Goal: Ask a question

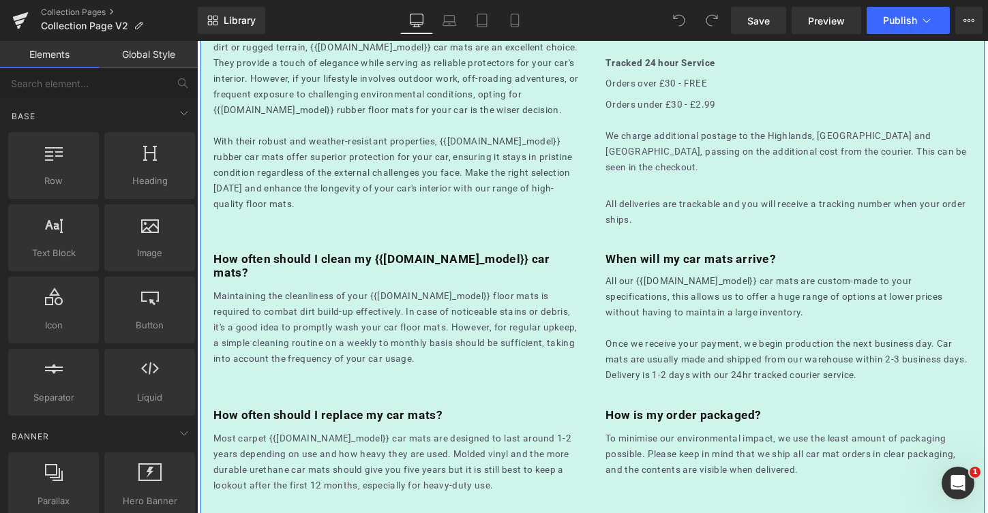
scroll to position [1435, 0]
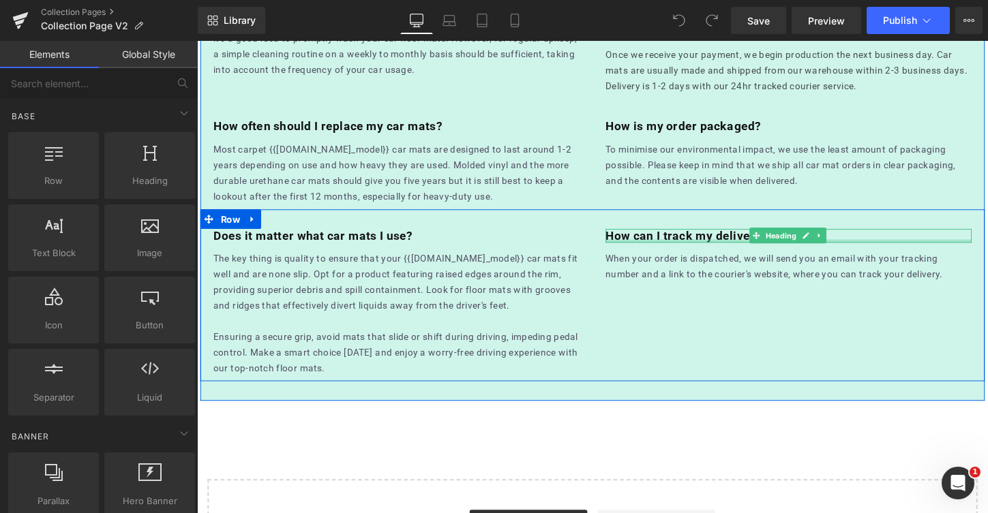
click at [670, 252] on div at bounding box center [814, 249] width 382 height 3
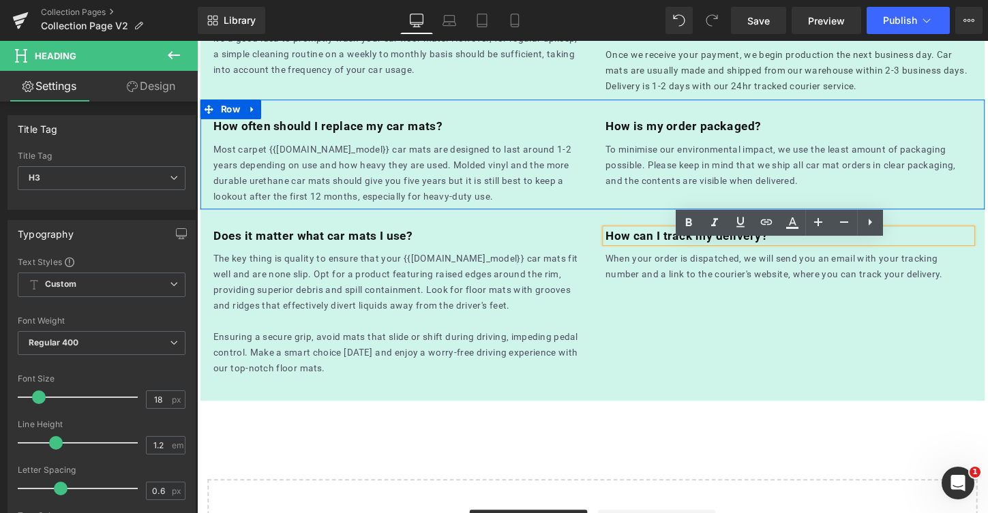
click at [464, 138] on h3 "How often should I replace my car mats?" at bounding box center [405, 130] width 382 height 15
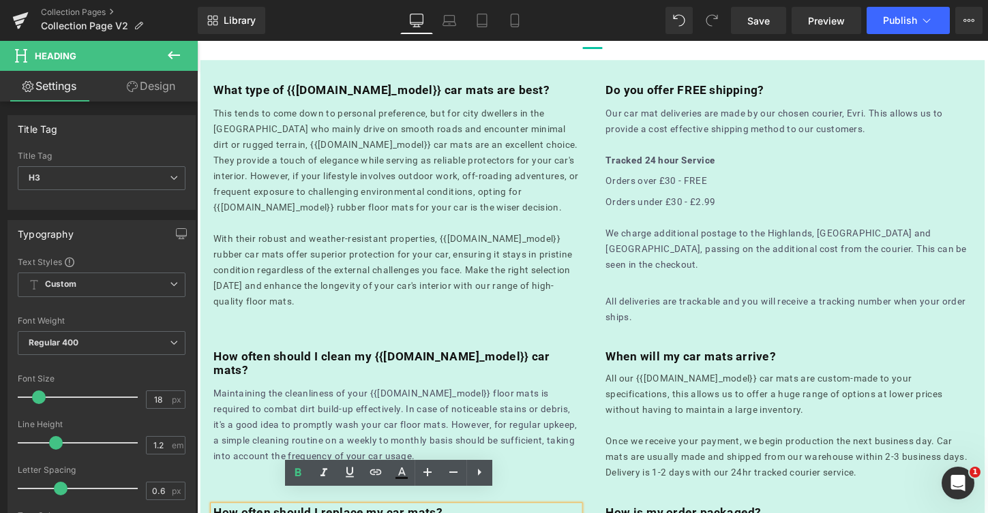
scroll to position [944, 0]
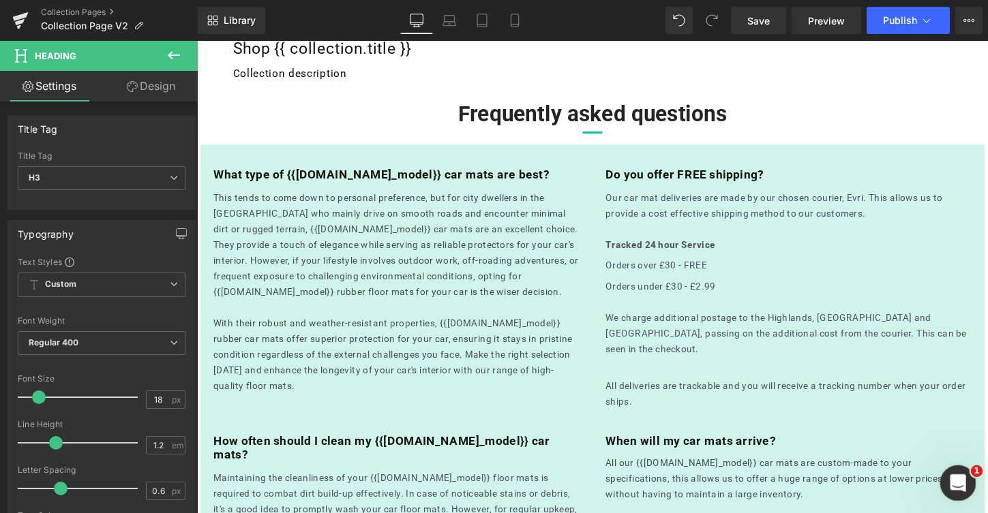
click at [961, 483] on icon "Open Intercom Messenger" at bounding box center [956, 481] width 22 height 22
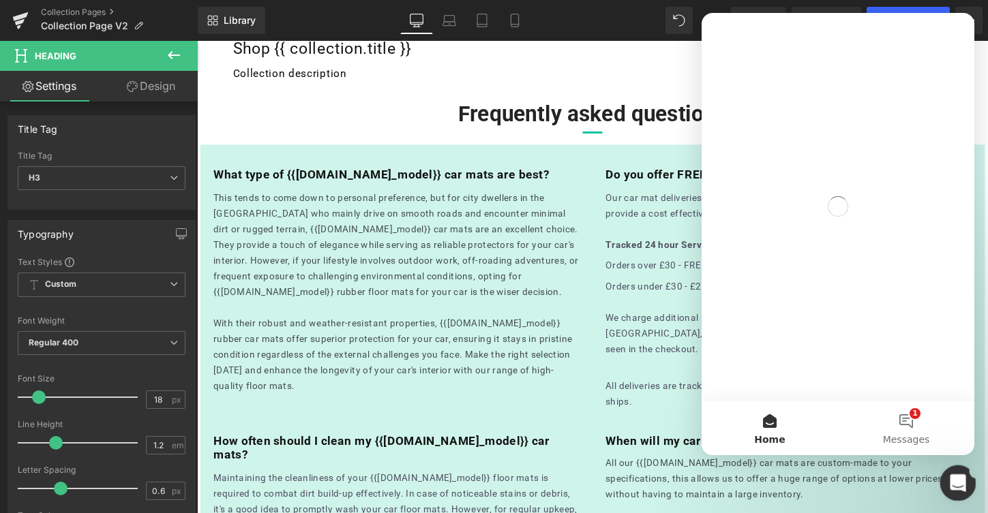
scroll to position [0, 0]
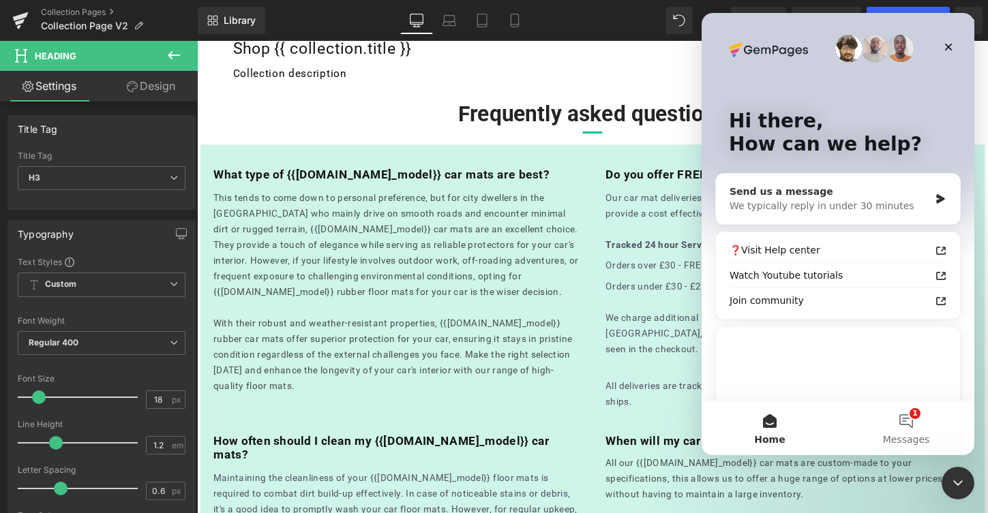
click at [820, 184] on div "Send us a message We typically reply in under 30 minutes" at bounding box center [838, 199] width 244 height 50
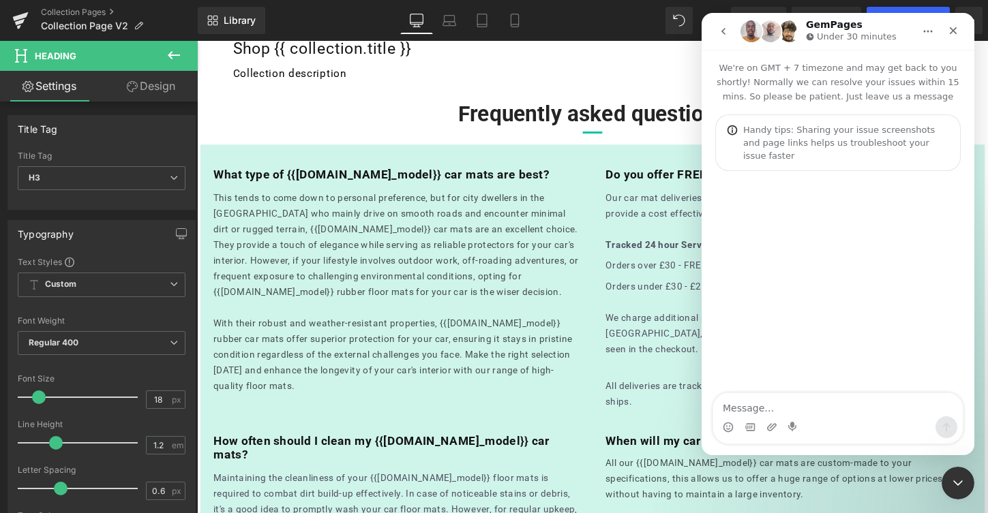
click at [859, 408] on textarea "Message…" at bounding box center [838, 404] width 250 height 23
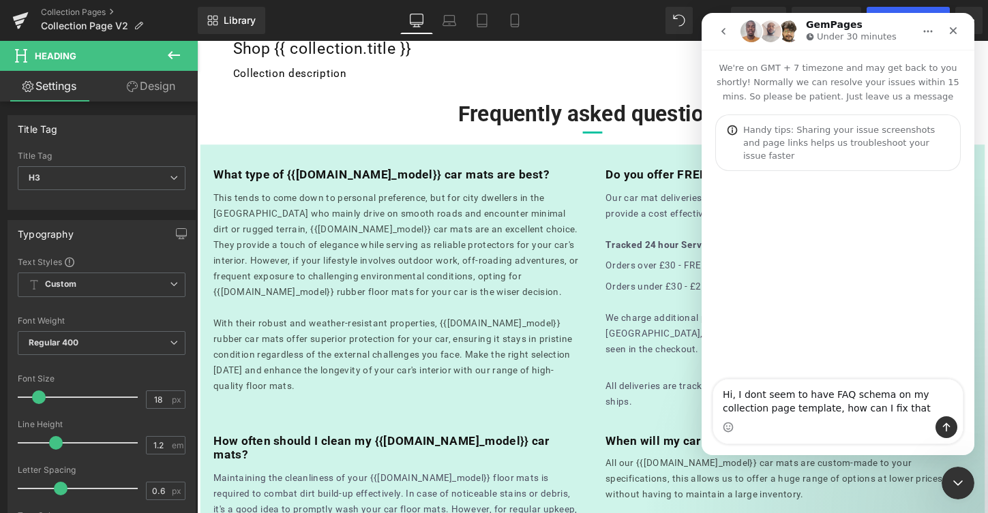
type textarea "Hi, I dont seem to have FAQ schema on my collection page template, how can I fi…"
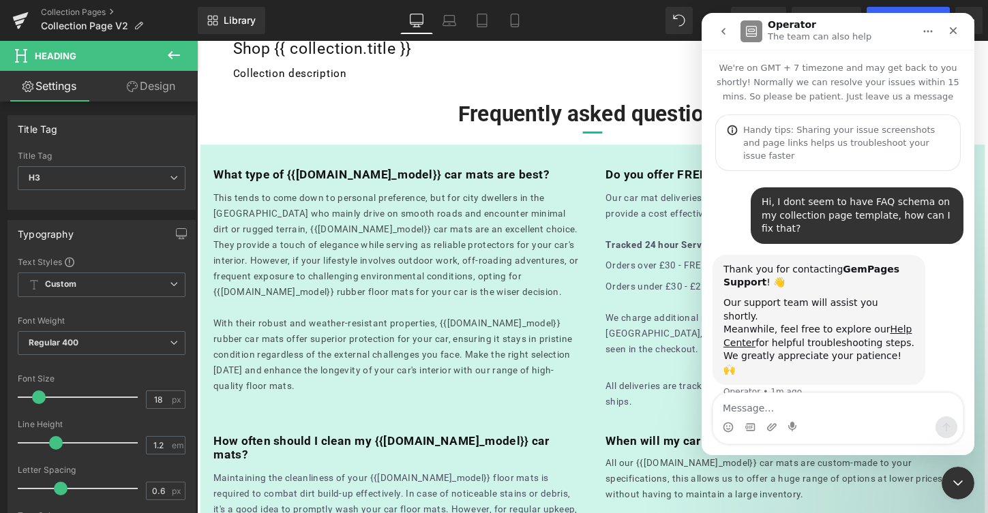
click at [858, 406] on textarea "Message…" at bounding box center [838, 404] width 250 height 23
type textarea "My template is 'Collection Page V2'"
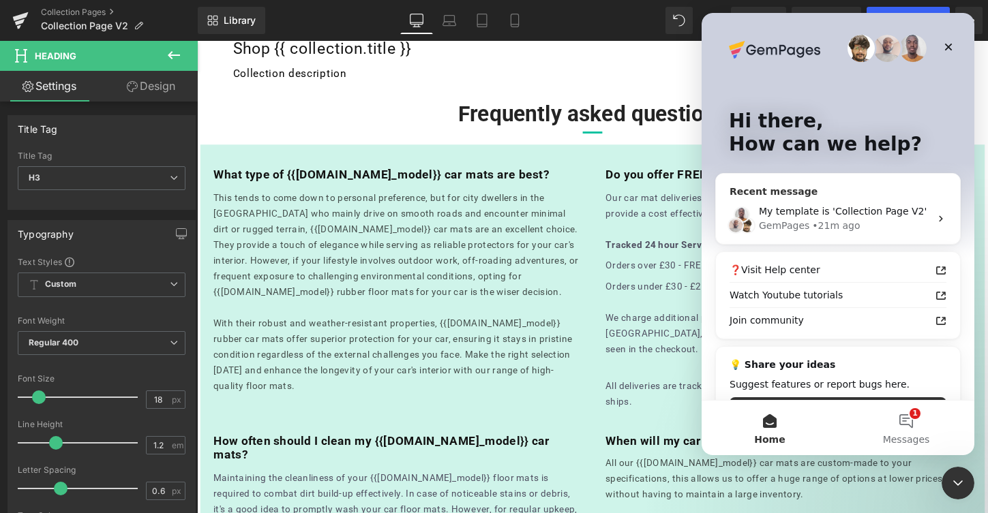
click at [870, 205] on div "My template is 'Collection Page V2'" at bounding box center [844, 212] width 171 height 14
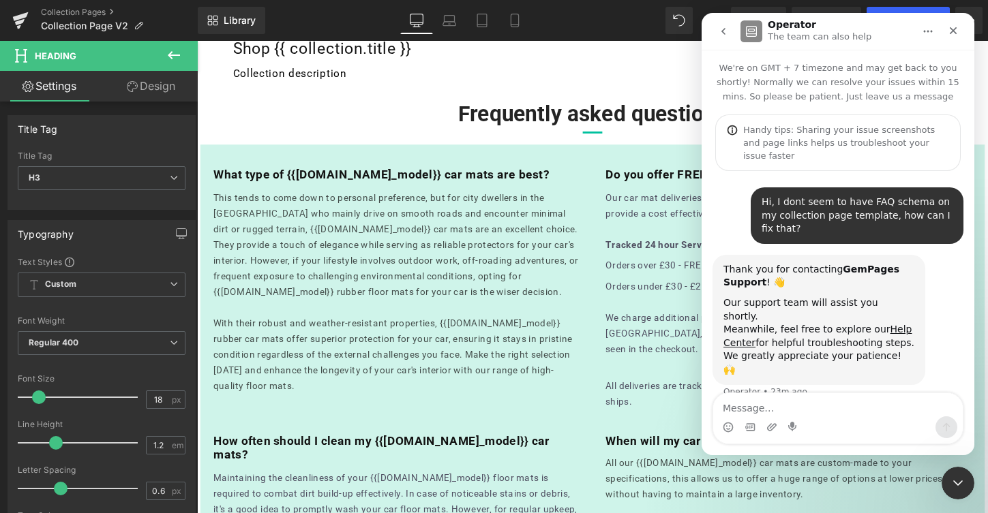
scroll to position [34, 0]
